Goal: Transaction & Acquisition: Obtain resource

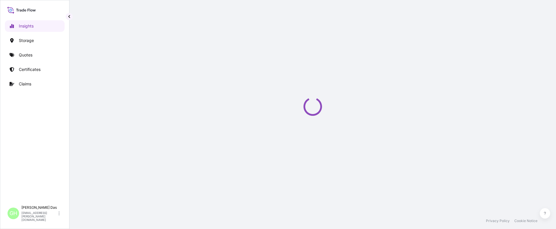
select select "2025"
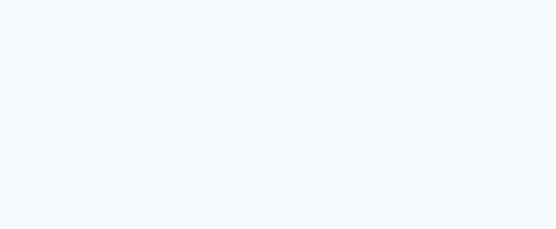
click at [425, 205] on div at bounding box center [278, 114] width 556 height 229
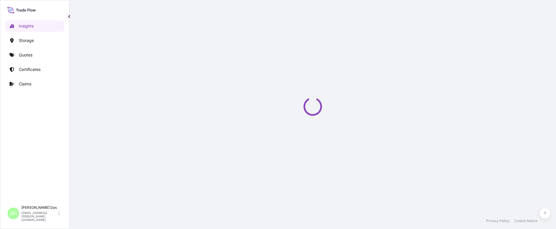
select select "2025"
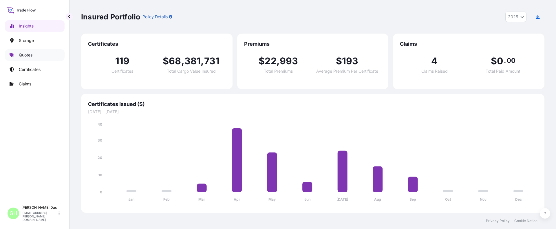
click at [29, 55] on p "Quotes" at bounding box center [26, 55] width 14 height 6
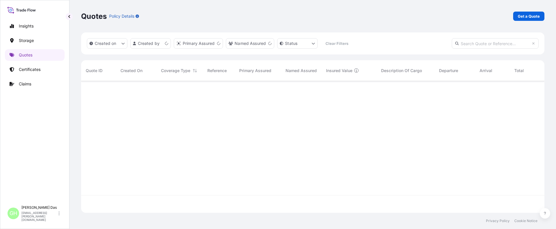
scroll to position [131, 459]
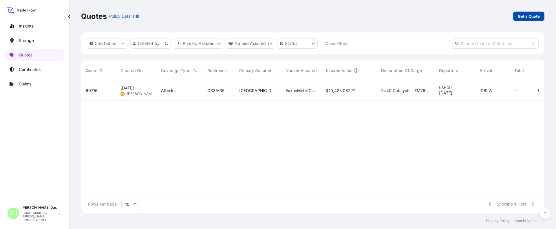
click at [533, 14] on p "Get a Quote" at bounding box center [529, 16] width 22 height 6
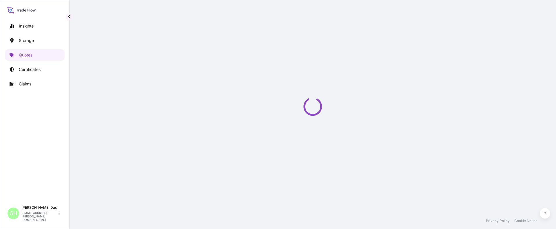
scroll to position [9, 0]
select select "Water"
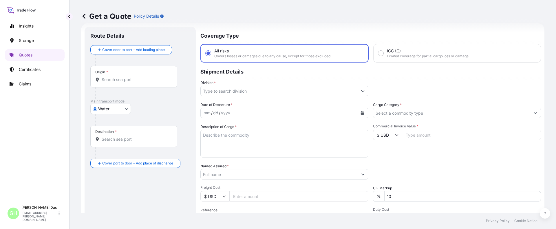
click at [240, 7] on div "Get a Quote Policy Details" at bounding box center [312, 16] width 463 height 32
click at [124, 83] on div "Origin *" at bounding box center [133, 76] width 87 height 21
click at [124, 82] on input "Origin *" at bounding box center [136, 80] width 68 height 6
paste input "HOUSTON, TX"
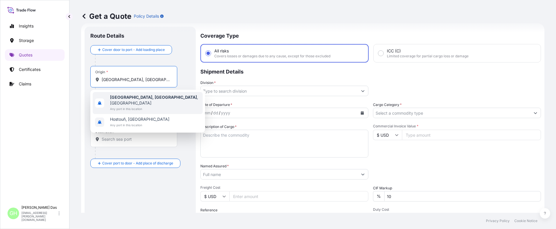
click at [126, 106] on span "Any port in this location" at bounding box center [155, 109] width 90 height 6
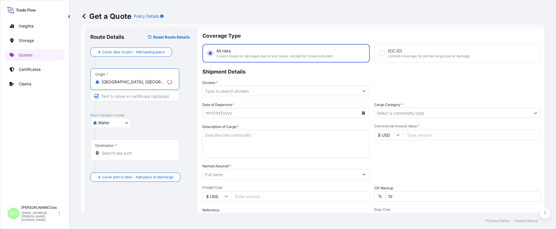
type input "Houston, TX, USA"
click at [118, 155] on input "Destination *" at bounding box center [136, 153] width 68 height 6
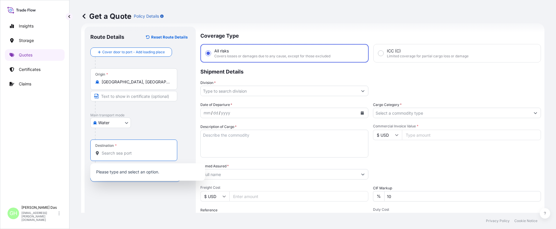
paste input "HAIFA, ISRAEL"
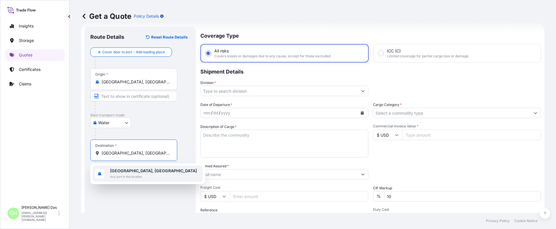
click at [110, 173] on span "Haifa, Israel" at bounding box center [153, 171] width 87 height 6
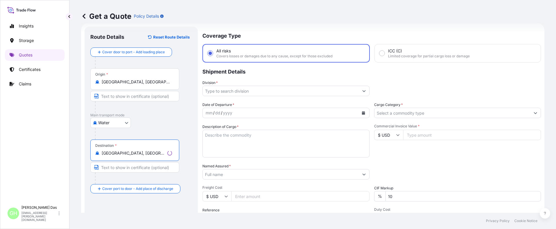
type input "Haifa, Israel"
click at [235, 92] on input "Division *" at bounding box center [281, 91] width 156 height 10
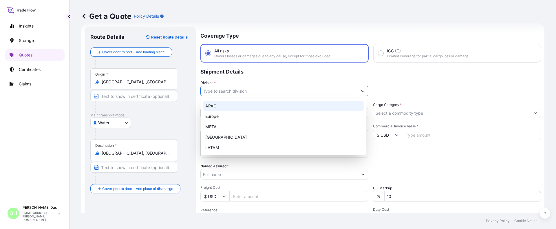
click at [212, 107] on div "APAC" at bounding box center [283, 106] width 161 height 10
type input "APAC"
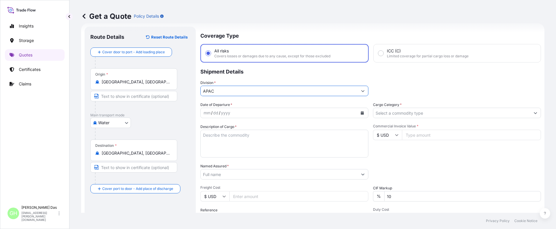
click at [258, 112] on div "mm / dd / yyyy" at bounding box center [279, 113] width 157 height 10
click at [361, 113] on icon "Calendar" at bounding box center [362, 112] width 3 height 3
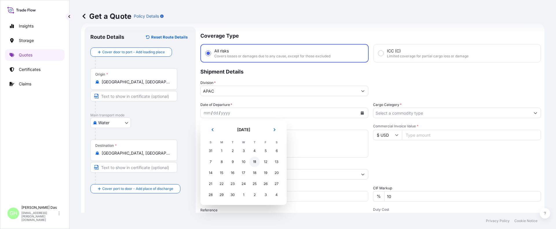
click at [254, 162] on div "11" at bounding box center [254, 162] width 10 height 10
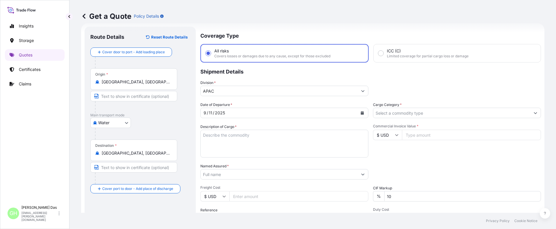
click at [234, 137] on textarea "Description of Cargo *" at bounding box center [284, 144] width 168 height 28
paste textarea "BAGS LOADED INTO 4 40' CONTAINER(S) ALATHON L5005, BG25HT"
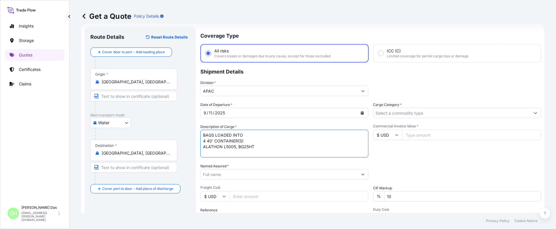
click at [204, 134] on textarea "BAGS LOADED INTO 4 40' CONTAINER(S) ALATHON L5005, BG25HT" at bounding box center [284, 144] width 168 height 28
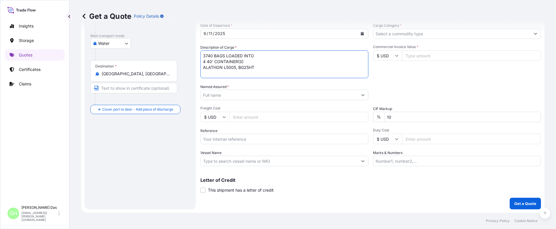
type textarea "3740 BAGS LOADED INTO 4 40' CONTAINER(S) ALATHON L5005, BG25HT"
click at [228, 91] on input "Named Assured *" at bounding box center [279, 95] width 157 height 10
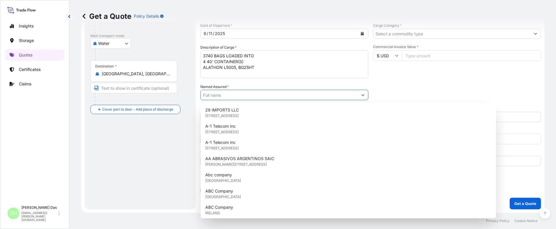
paste input "EQUISTAR CHEMICALS, LP"
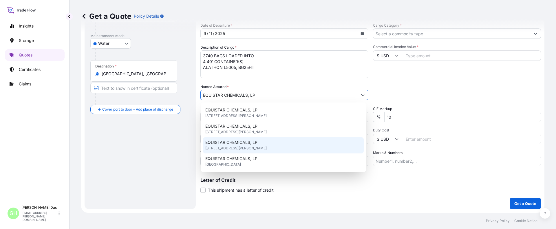
click at [265, 146] on span "1221 MCKINNEY,SUITE 300, 77010, HOUSTON, United States of America" at bounding box center [235, 148] width 61 height 6
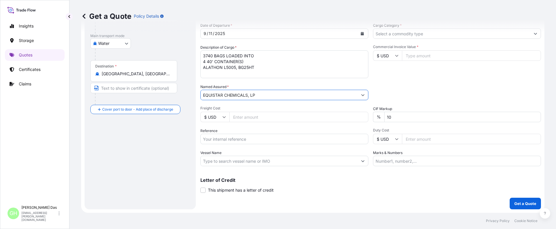
type input "EQUISTAR CHEMICALS, LP"
click at [220, 139] on input "Reference" at bounding box center [284, 139] width 168 height 10
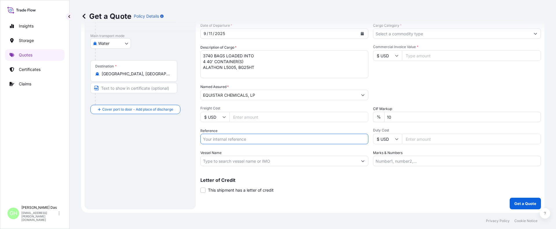
paste input "5013128162"
click at [204, 140] on input "5013128162" at bounding box center [284, 139] width 168 height 10
paste input "10420843134"
type input "10420843134 / 5013128162"
click at [215, 162] on input "Vessel Name" at bounding box center [279, 161] width 157 height 10
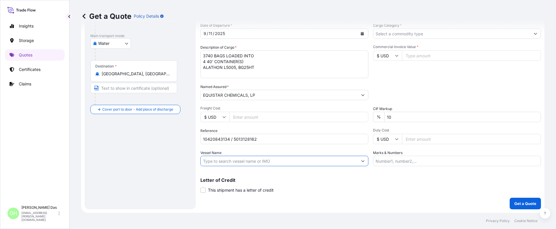
paste input "AS CAROLINA"
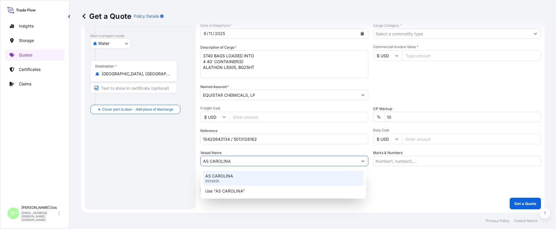
click at [219, 179] on p "AS CAROLINA" at bounding box center [219, 176] width 28 height 6
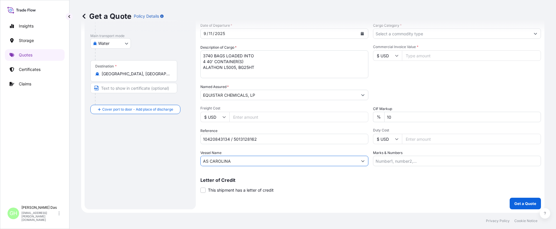
type input "AS CAROLINA"
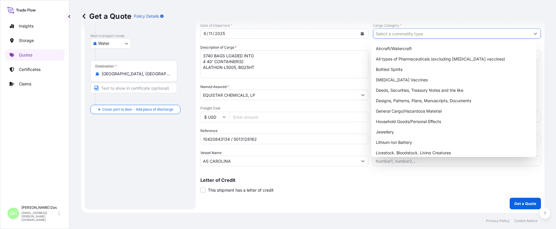
click at [420, 34] on input "Cargo Category *" at bounding box center [451, 33] width 157 height 10
click at [386, 110] on div "General Cargo/Hazardous Material" at bounding box center [453, 111] width 161 height 10
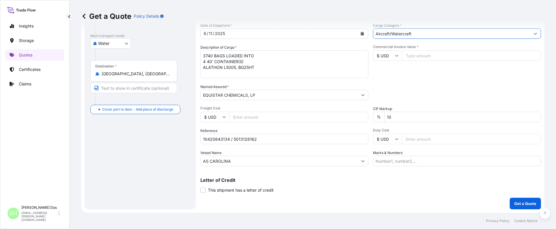
click at [418, 33] on input "Aircraft/Watercraft" at bounding box center [451, 33] width 157 height 10
click at [534, 33] on icon "Show suggestions" at bounding box center [535, 34] width 3 height 2
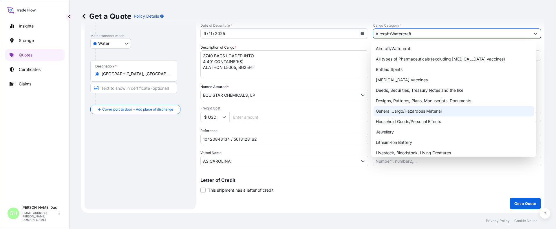
click at [388, 109] on div "General Cargo/Hazardous Material" at bounding box center [453, 111] width 161 height 10
type input "General Cargo/Hazardous Material"
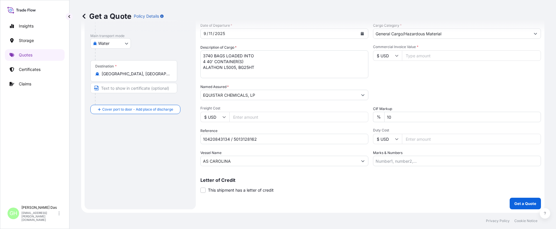
click at [419, 53] on input "Commercial Invoice Value *" at bounding box center [471, 55] width 139 height 10
paste input "75055.01"
type input "75055.02"
click at [429, 72] on div "Commercial Invoice Value * $ USD 75055.02" at bounding box center [457, 62] width 168 height 34
click at [131, 165] on div "Route Details Reset Route Details Cover door to port - Add loading place Place …" at bounding box center [140, 78] width 100 height 250
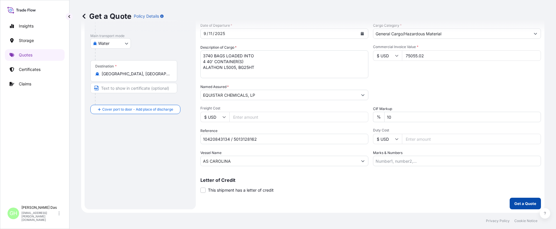
click at [516, 204] on p "Get a Quote" at bounding box center [525, 204] width 22 height 6
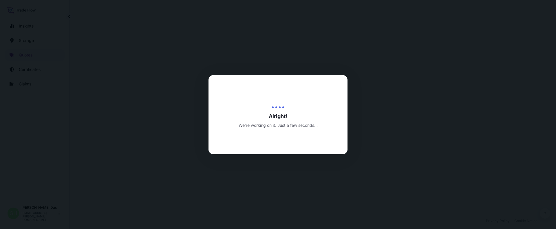
scroll to position [278, 0]
select select "Water"
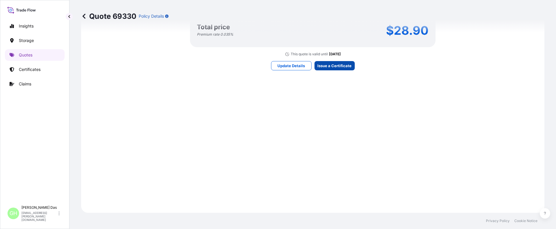
scroll to position [862, 0]
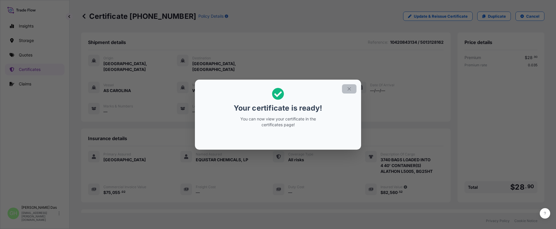
click at [346, 89] on icon "button" at bounding box center [348, 88] width 5 height 5
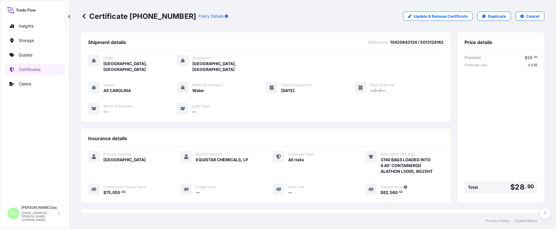
scroll to position [81, 0]
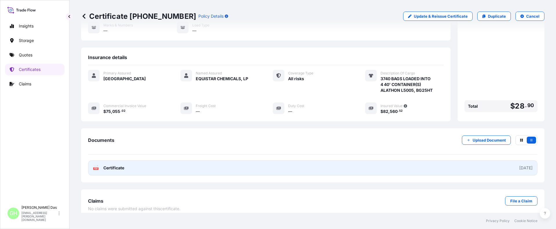
click at [335, 163] on link "PDF Certificate 2025-09-11" at bounding box center [312, 167] width 449 height 15
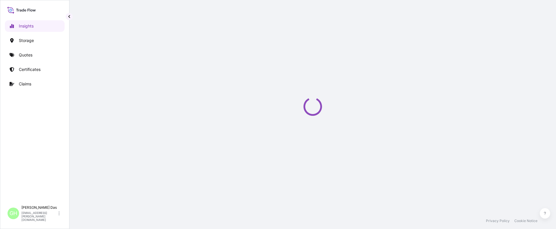
select select "2025"
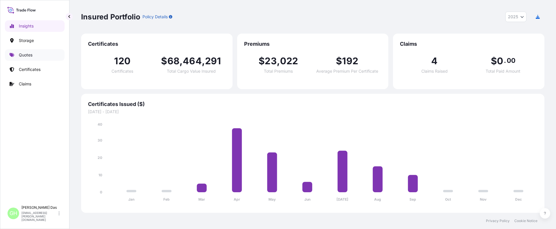
click at [24, 54] on p "Quotes" at bounding box center [26, 55] width 14 height 6
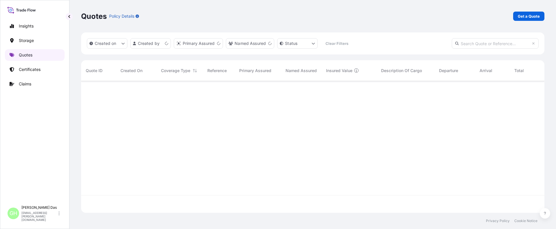
scroll to position [131, 459]
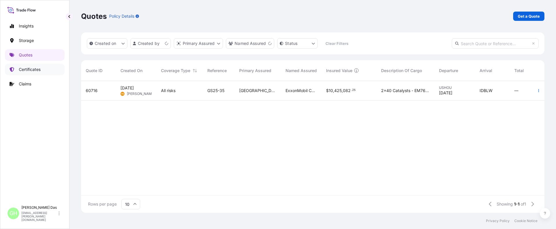
click at [23, 72] on link "Certificates" at bounding box center [35, 70] width 60 height 12
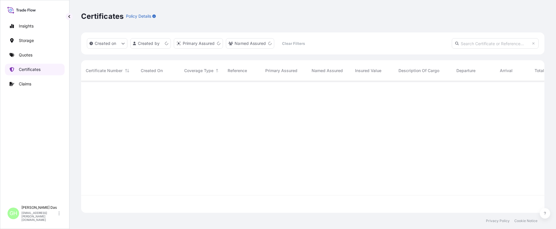
scroll to position [131, 459]
click at [483, 44] on input "text" at bounding box center [495, 43] width 87 height 10
paste input "5013128162"
type input "5013128162"
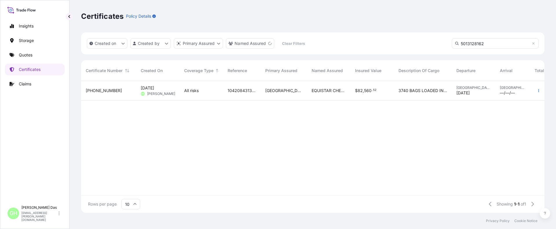
click at [496, 42] on input "5013128162" at bounding box center [495, 43] width 87 height 10
click at [99, 91] on span "31626-125-1" at bounding box center [104, 91] width 36 height 6
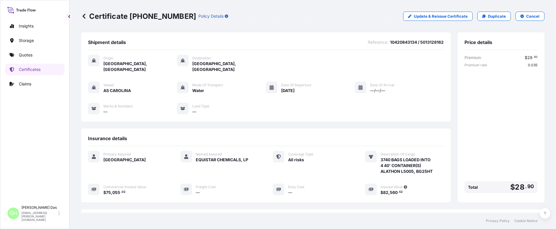
click at [271, 85] on icon at bounding box center [271, 87] width 4 height 5
click at [433, 18] on p "Update & Reissue Certificate" at bounding box center [441, 16] width 54 height 6
select select "Water"
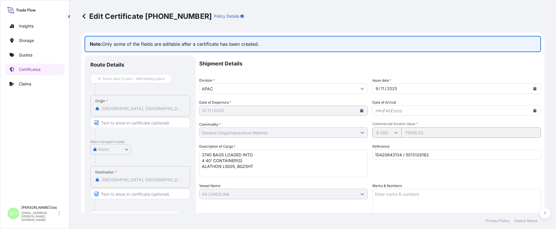
click at [84, 16] on icon at bounding box center [84, 16] width 6 height 6
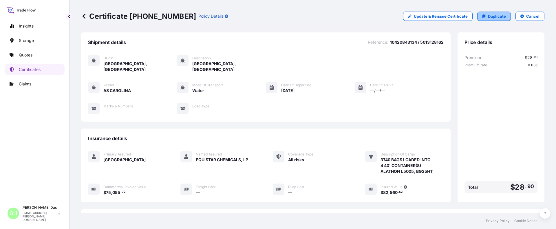
click at [491, 17] on p "Duplicate" at bounding box center [497, 16] width 18 height 6
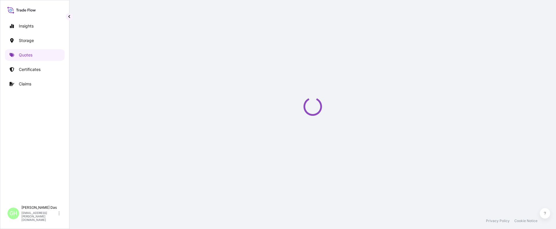
scroll to position [9, 0]
select select "Water"
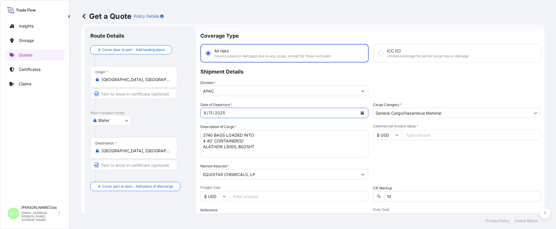
click at [361, 113] on icon "Calendar" at bounding box center [362, 112] width 3 height 3
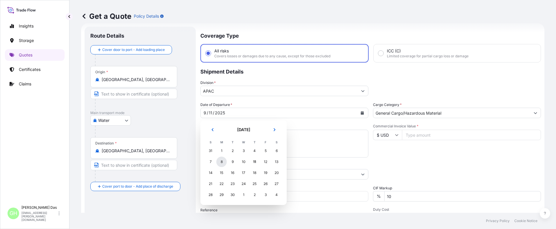
click at [220, 160] on div "8" at bounding box center [221, 162] width 10 height 10
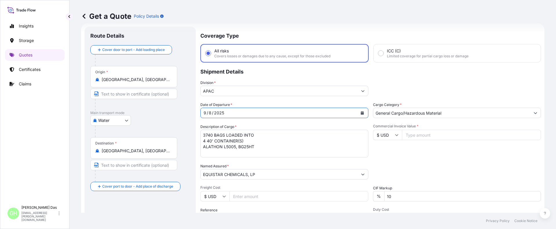
click at [142, 210] on div "Route Details Cover door to port - Add loading place Place of loading Road / In…" at bounding box center [140, 157] width 100 height 250
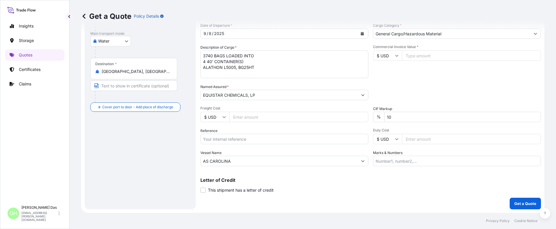
drag, startPoint x: 10, startPoint y: 156, endPoint x: 42, endPoint y: 151, distance: 32.2
click at [10, 156] on div "Insights Storage Quotes Certificates Claims" at bounding box center [35, 109] width 60 height 188
click at [235, 141] on input "Reference" at bounding box center [284, 139] width 168 height 10
paste input "10420843134 / 5013128162"
type input "10420843134 / 5013128162"
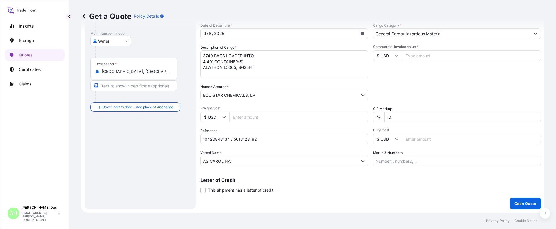
click at [36, 118] on div "Insights Storage Quotes Certificates Claims" at bounding box center [35, 109] width 60 height 188
click at [401, 72] on div "Commercial Invoice Value * $ USD" at bounding box center [457, 62] width 168 height 34
click at [417, 54] on input "Commercial Invoice Value *" at bounding box center [471, 55] width 139 height 10
paste input "75055.01"
type input "75055.02"
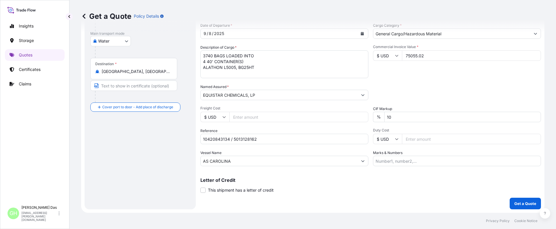
click at [417, 76] on div "Commercial Invoice Value * $ USD 75055.02" at bounding box center [457, 62] width 168 height 34
click at [439, 195] on div "Coverage Type All risks Covers losses or damages due to any cause, except for t…" at bounding box center [370, 78] width 340 height 262
click at [519, 204] on p "Get a Quote" at bounding box center [525, 204] width 22 height 6
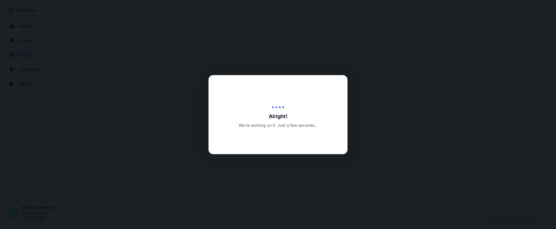
select select "Water"
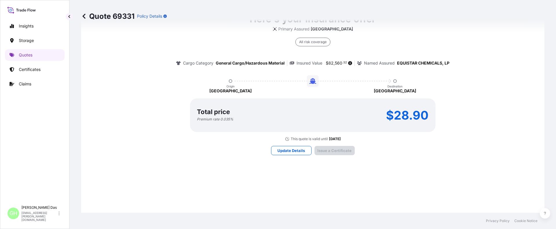
scroll to position [862, 0]
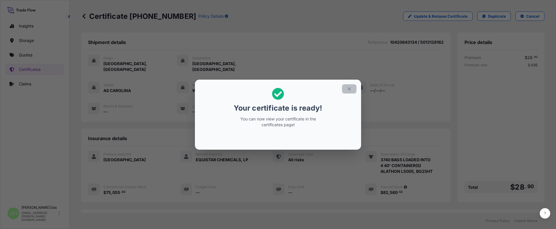
click at [351, 89] on icon "button" at bounding box center [348, 88] width 5 height 5
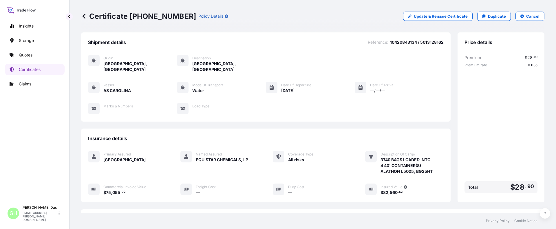
scroll to position [81, 0]
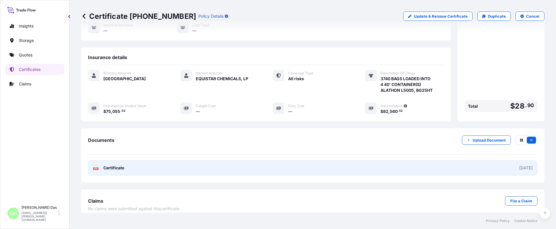
click at [350, 160] on link "PDF Certificate 2025-09-11" at bounding box center [312, 167] width 449 height 15
